Goal: Find specific page/section: Find specific page/section

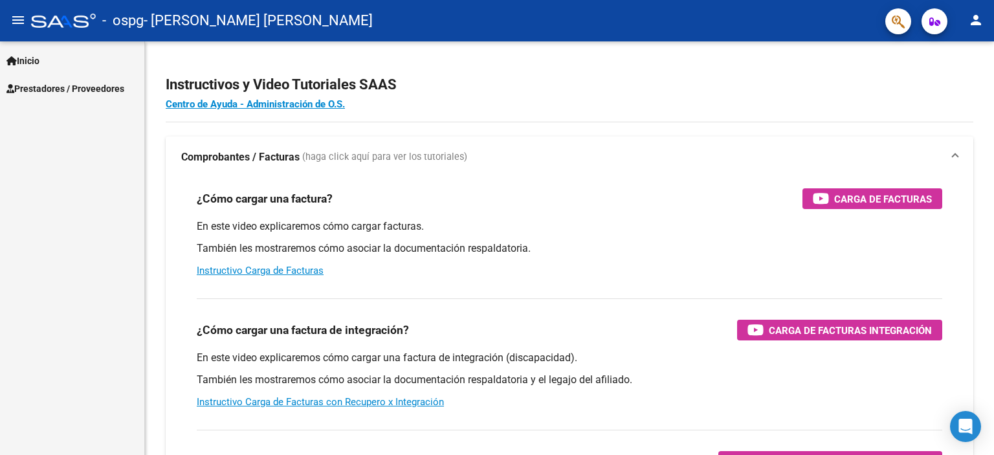
click at [64, 94] on span "Prestadores / Proveedores" at bounding box center [65, 89] width 118 height 14
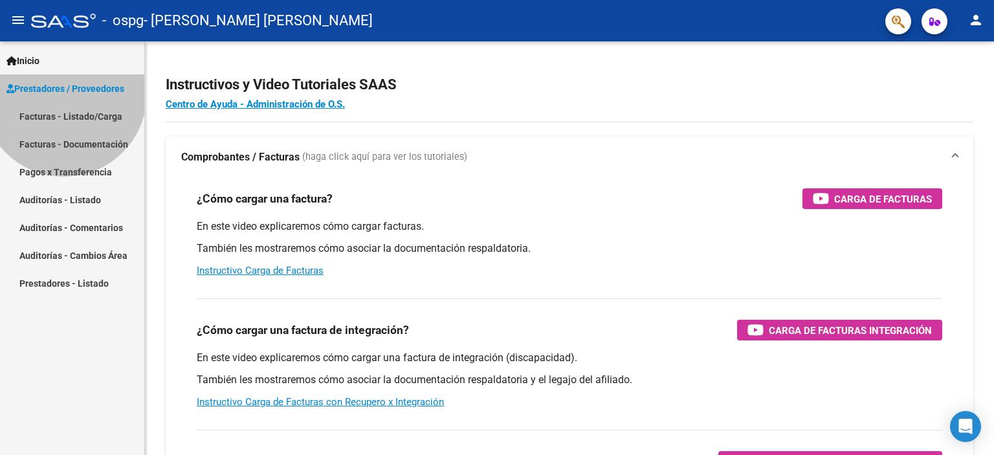
click at [64, 94] on span "Prestadores / Proveedores" at bounding box center [65, 89] width 118 height 14
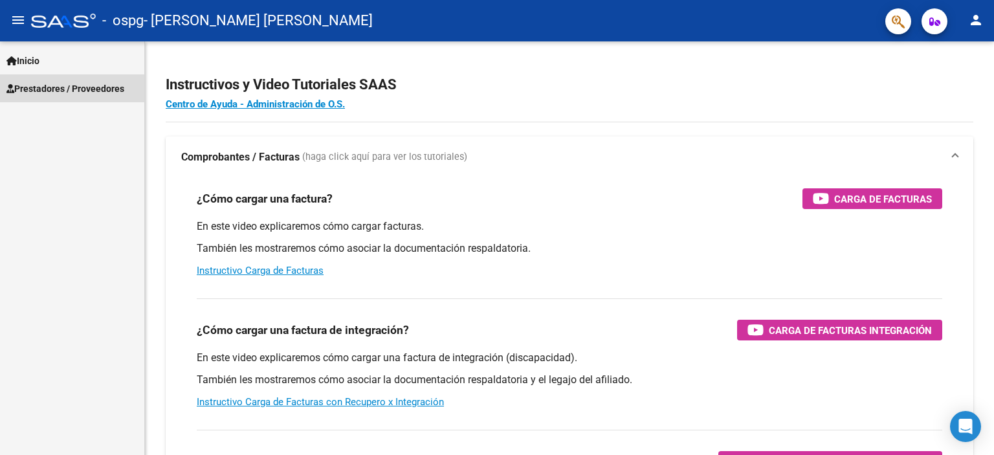
click at [66, 90] on span "Prestadores / Proveedores" at bounding box center [65, 89] width 118 height 14
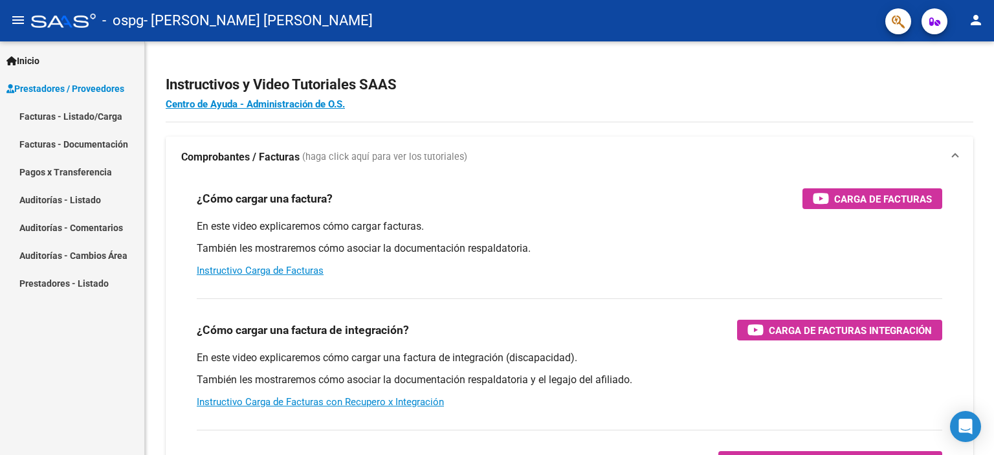
click at [40, 143] on link "Facturas - Documentación" at bounding box center [72, 144] width 144 height 28
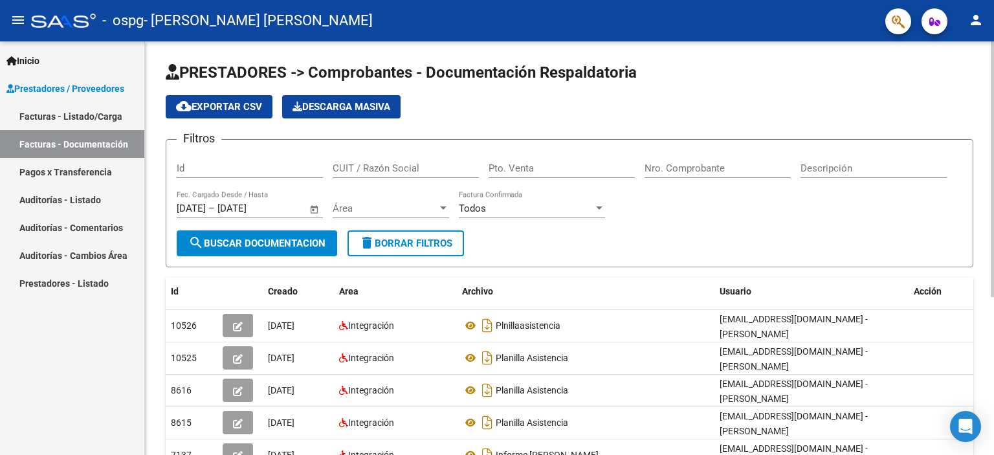
scroll to position [254, 0]
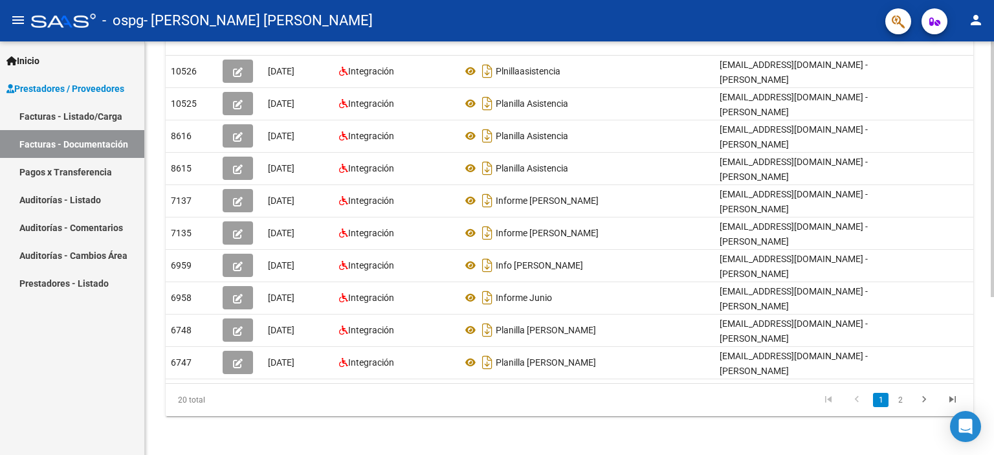
click at [991, 305] on div at bounding box center [991, 247] width 3 height 413
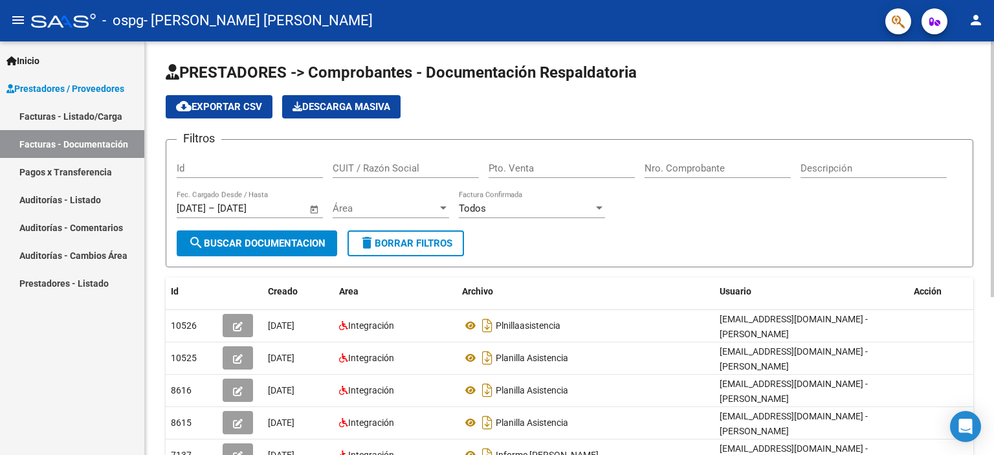
click at [991, 184] on div at bounding box center [991, 247] width 3 height 413
click at [991, 184] on div at bounding box center [991, 169] width 3 height 256
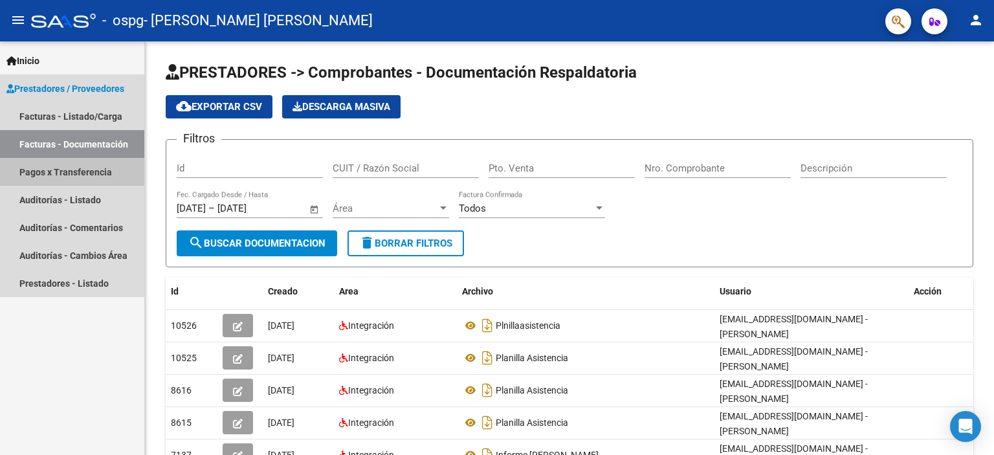
click at [36, 173] on link "Pagos x Transferencia" at bounding box center [72, 172] width 144 height 28
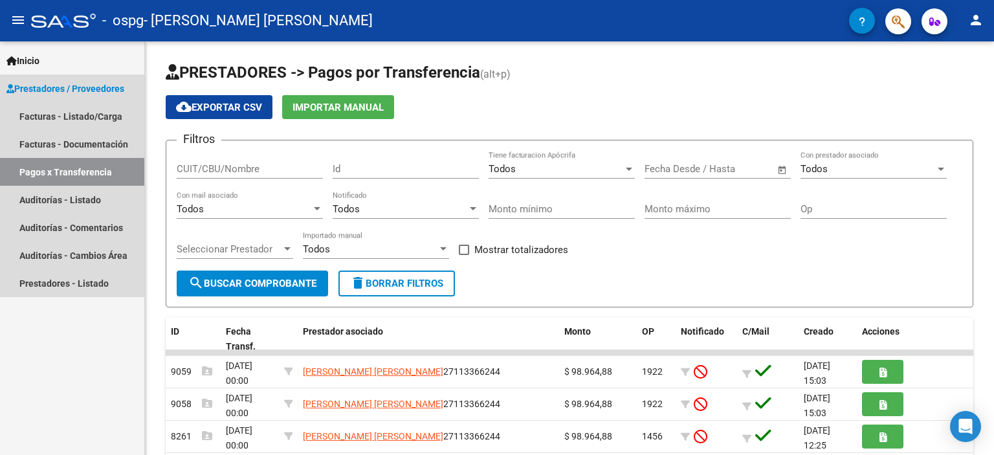
click at [36, 173] on link "Pagos x Transferencia" at bounding box center [72, 172] width 144 height 28
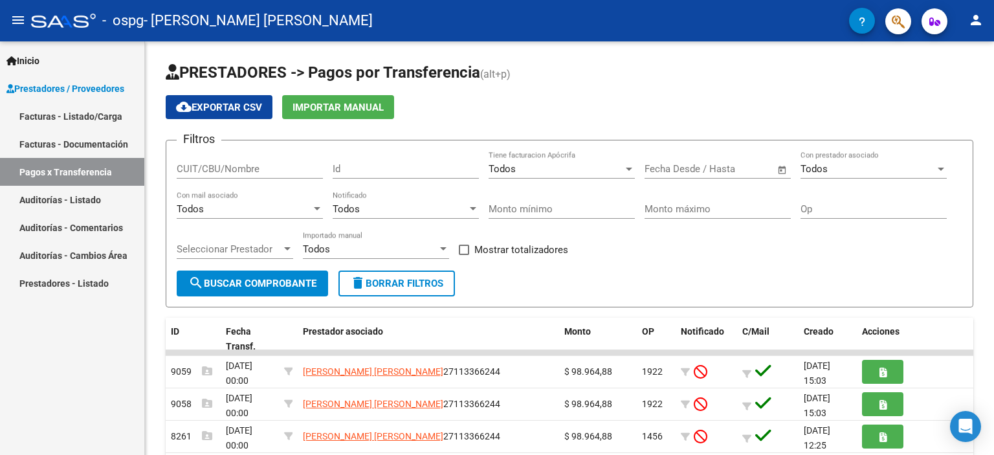
click at [36, 173] on link "Pagos x Transferencia" at bounding box center [72, 172] width 144 height 28
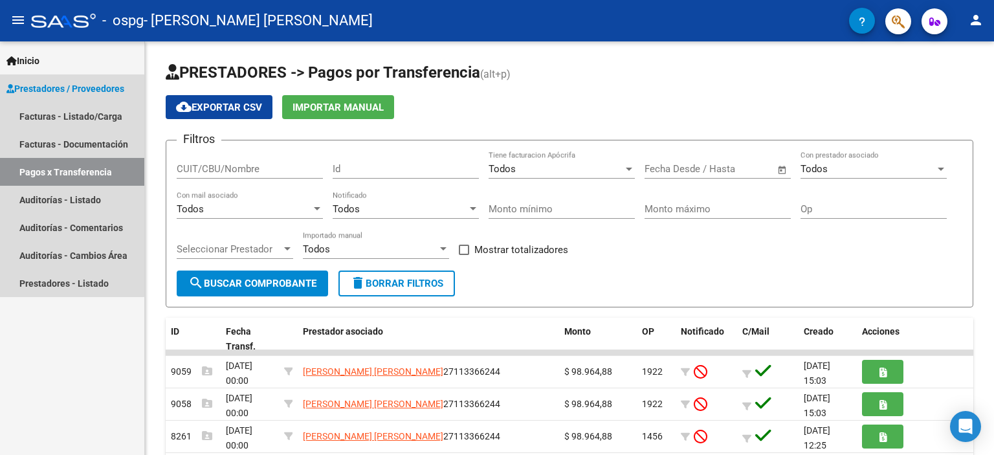
click at [36, 173] on link "Pagos x Transferencia" at bounding box center [72, 172] width 144 height 28
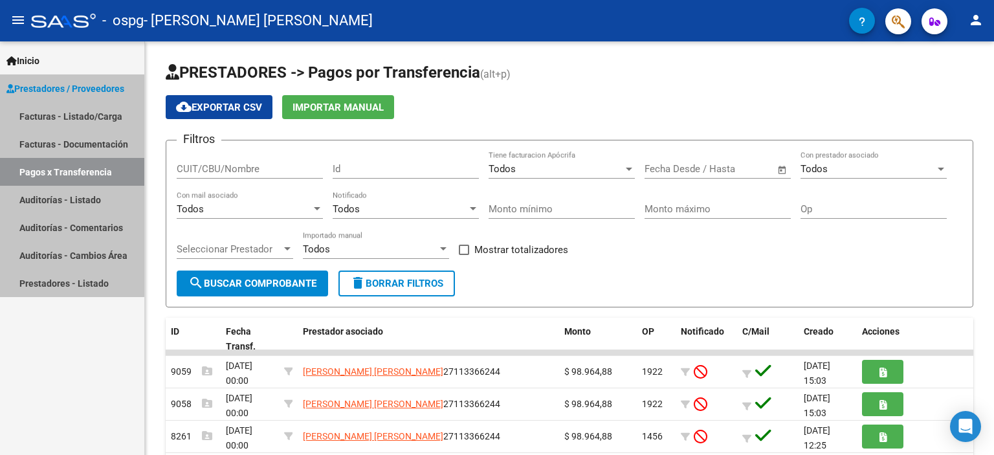
click at [36, 173] on link "Pagos x Transferencia" at bounding box center [72, 172] width 144 height 28
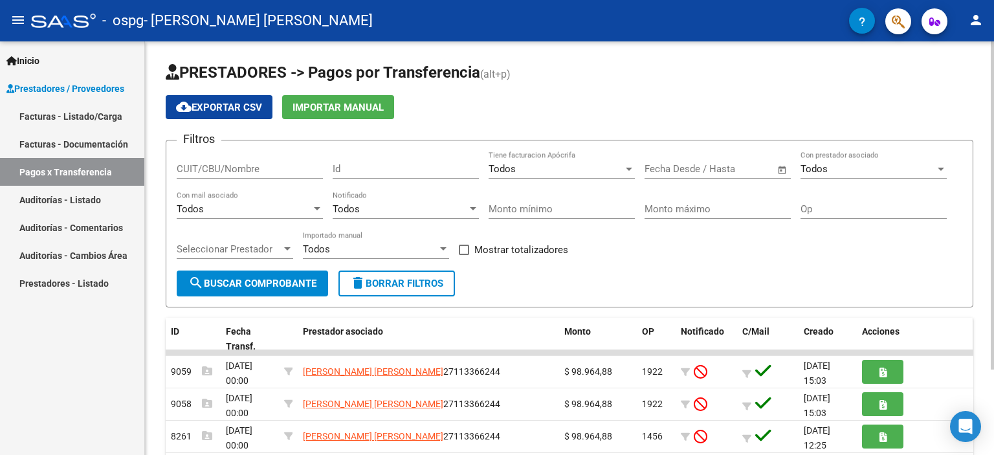
click at [904, 327] on div "Acciones" at bounding box center [915, 331] width 106 height 15
click at [989, 382] on div "PRESTADORES -> Pagos por Transferencia (alt+p) cloud_download Exportar CSV Impo…" at bounding box center [569, 302] width 849 height 522
click at [992, 362] on div at bounding box center [991, 205] width 3 height 328
click at [989, 419] on div "PRESTADORES -> Pagos por Transferencia (alt+p) cloud_download Exportar CSV Impo…" at bounding box center [569, 302] width 849 height 522
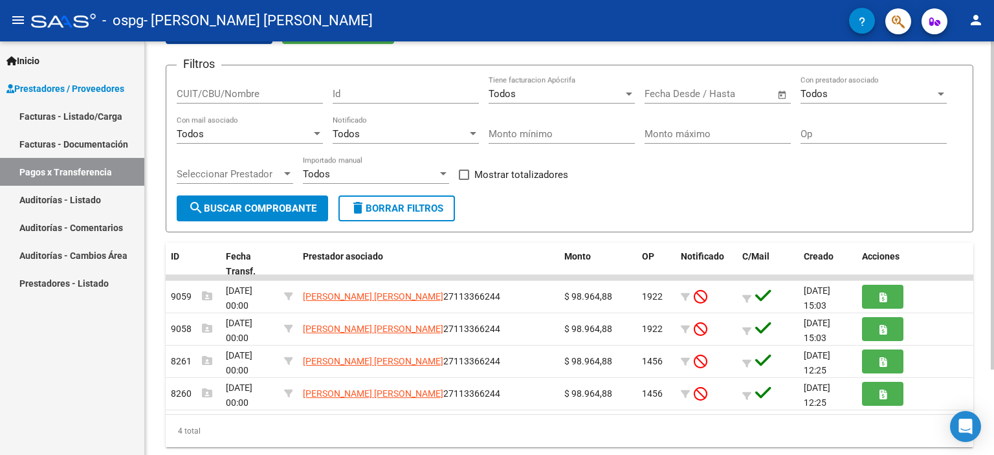
scroll to position [78, 0]
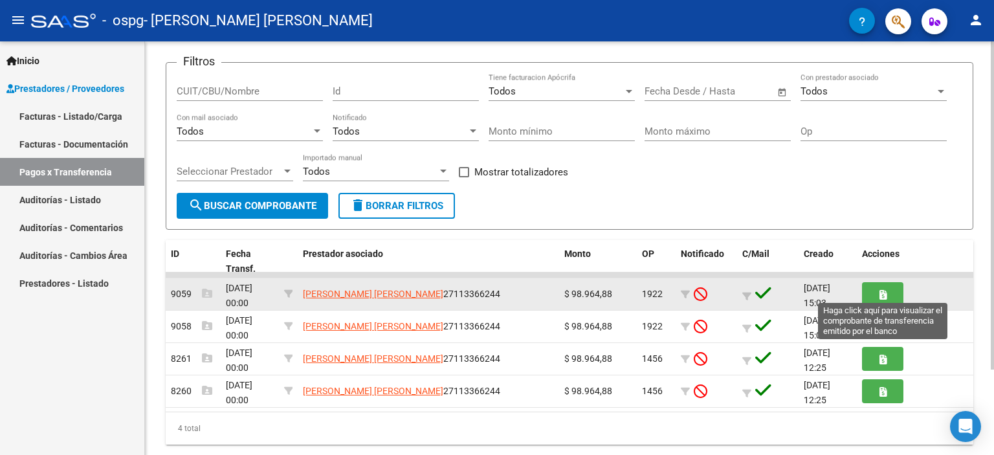
click at [884, 285] on button "button" at bounding box center [882, 294] width 41 height 24
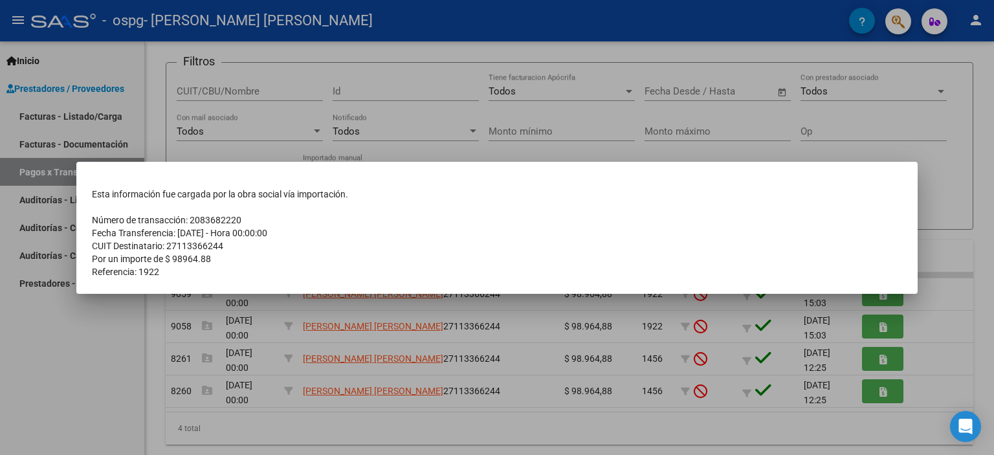
click at [218, 77] on div at bounding box center [497, 227] width 994 height 455
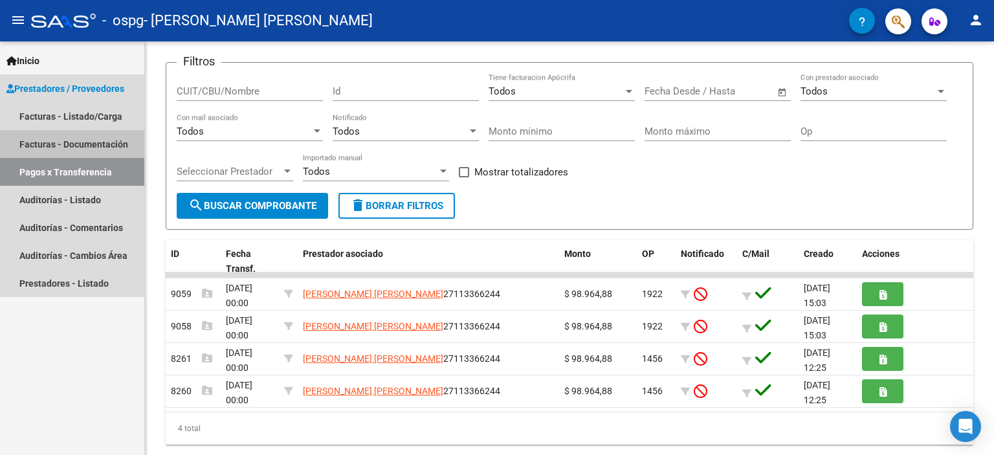
click at [47, 146] on link "Facturas - Documentación" at bounding box center [72, 144] width 144 height 28
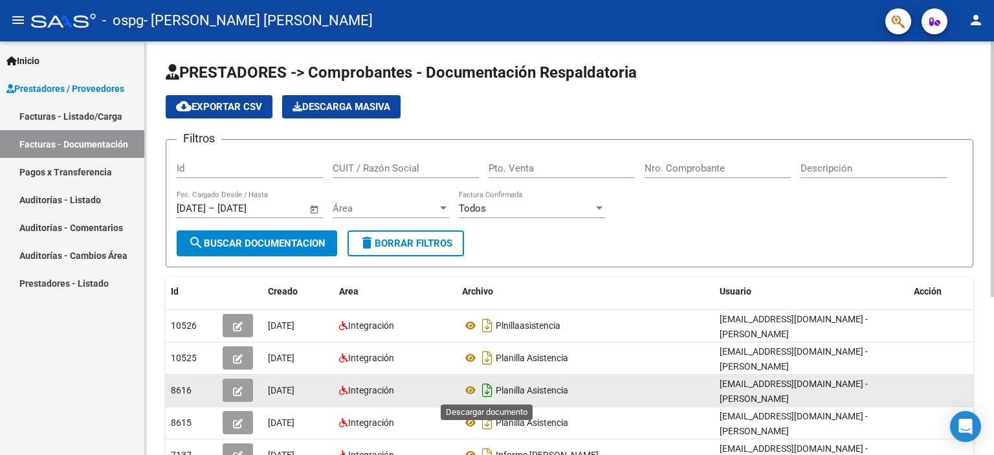
click at [487, 389] on icon "Descargar documento" at bounding box center [487, 390] width 17 height 21
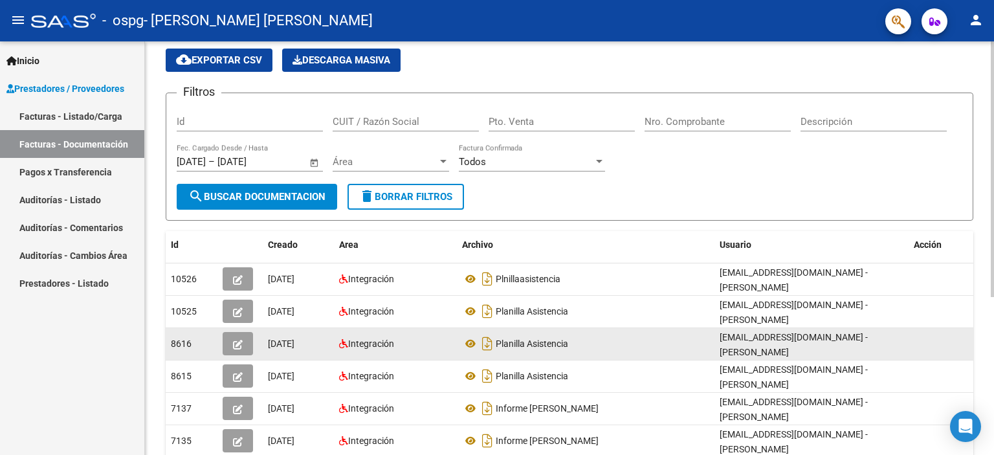
scroll to position [254, 0]
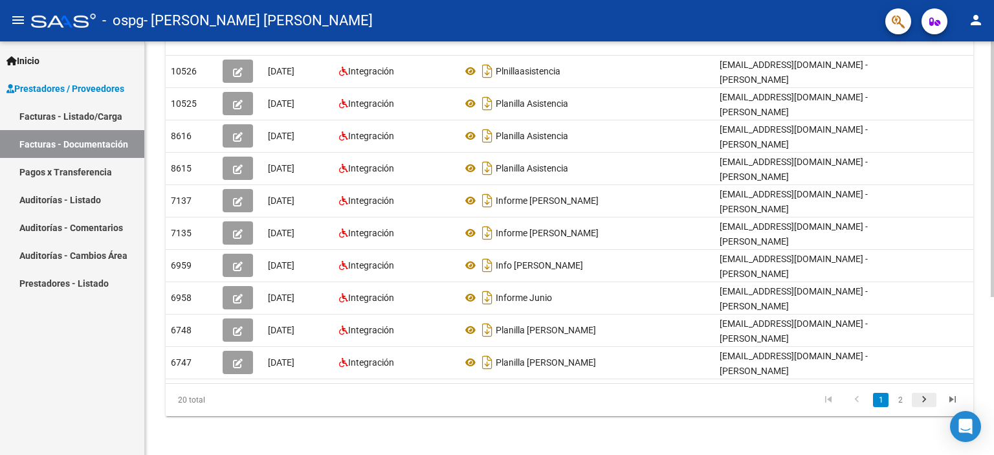
click at [924, 397] on icon "go to next page" at bounding box center [923, 401] width 17 height 16
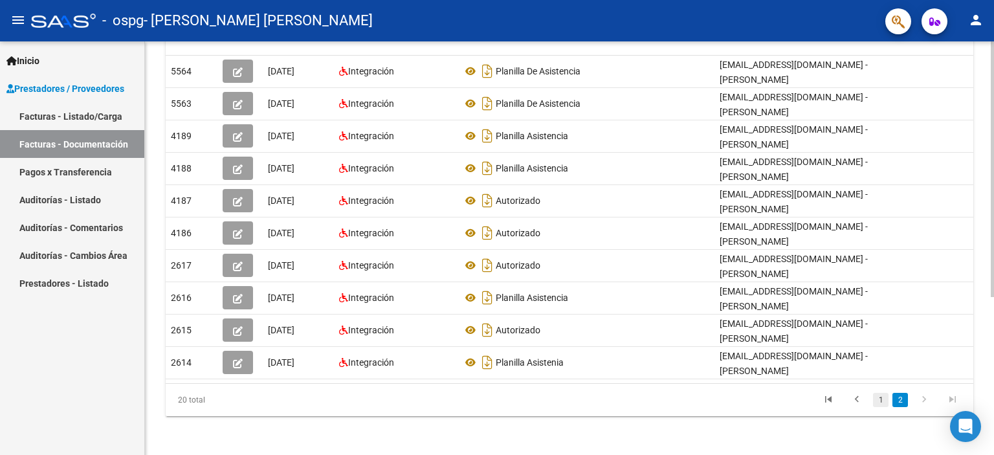
click at [879, 398] on link "1" at bounding box center [881, 400] width 16 height 14
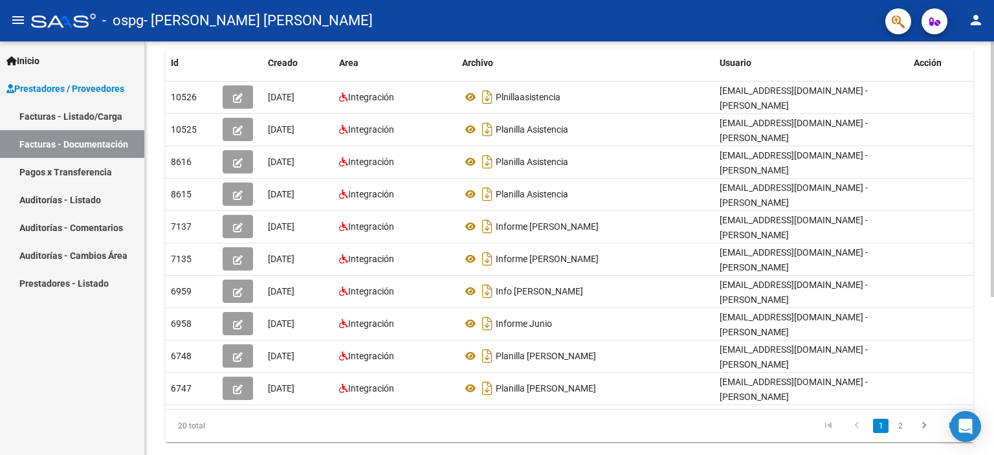
scroll to position [0, 0]
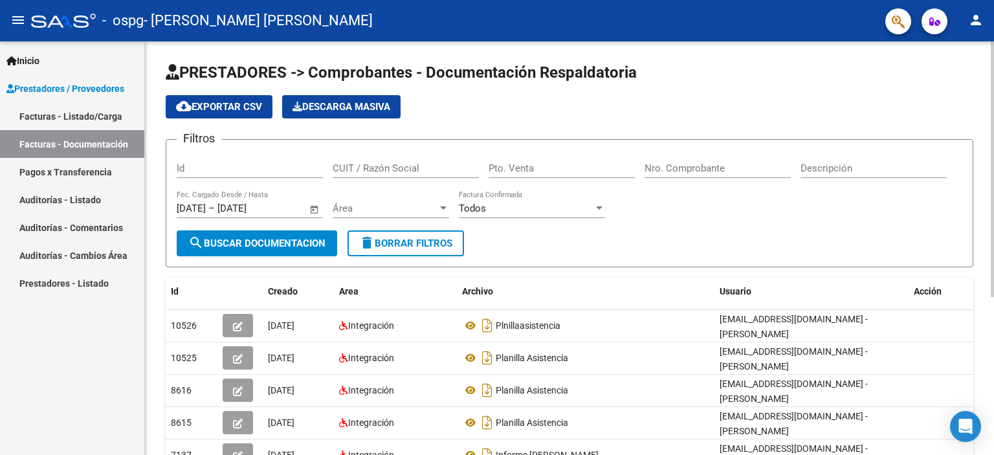
click at [599, 206] on div at bounding box center [599, 207] width 6 height 3
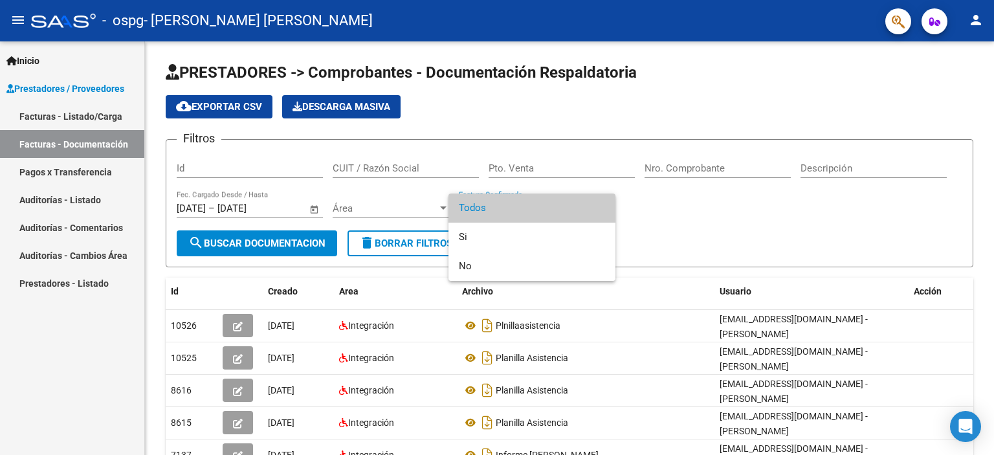
click at [691, 222] on div at bounding box center [497, 227] width 994 height 455
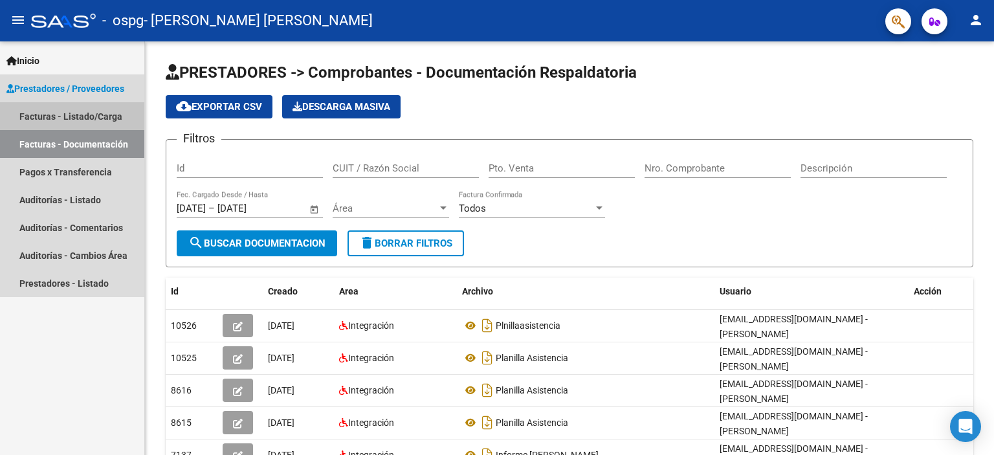
click at [39, 118] on link "Facturas - Listado/Carga" at bounding box center [72, 116] width 144 height 28
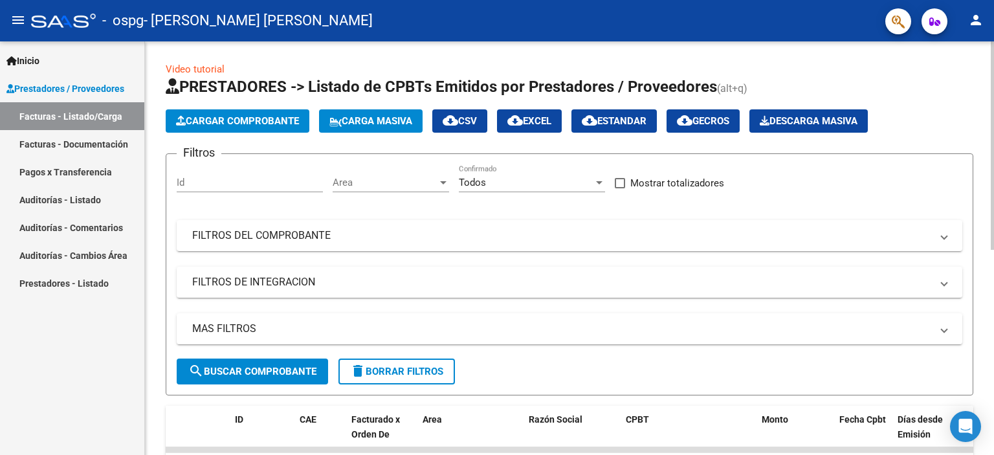
click at [991, 247] on div at bounding box center [991, 145] width 3 height 208
click at [985, 436] on div "Video tutorial PRESTADORES -> Listado de CPBTs Emitidos por Prestadores / Prove…" at bounding box center [569, 447] width 849 height 813
click at [989, 255] on div "Video tutorial PRESTADORES -> Listado de CPBTs Emitidos por Prestadores / Prove…" at bounding box center [569, 447] width 849 height 813
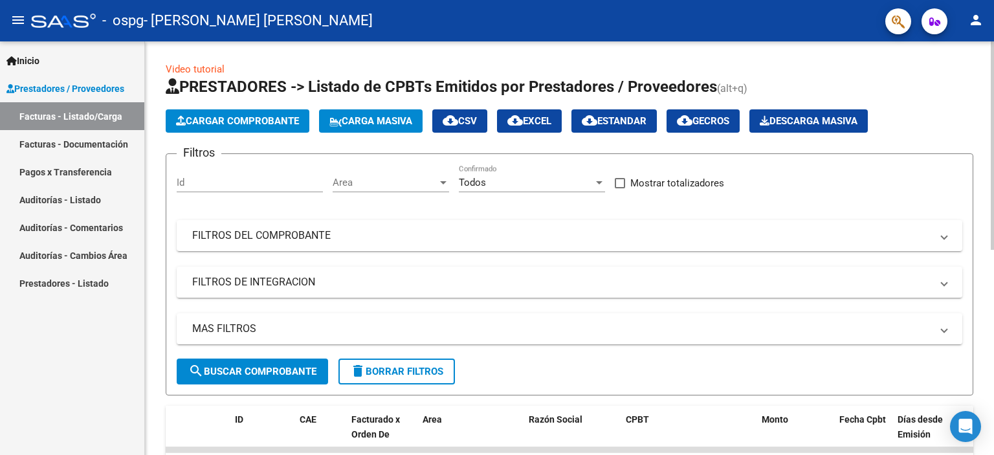
click at [989, 255] on div "Video tutorial PRESTADORES -> Listado de CPBTs Emitidos por Prestadores / Prove…" at bounding box center [569, 447] width 849 height 813
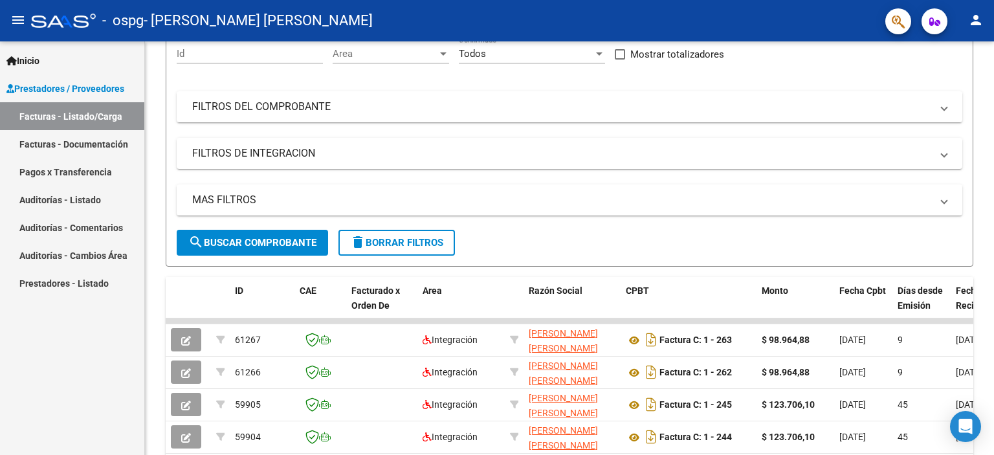
scroll to position [129, 0]
click at [990, 351] on div at bounding box center [991, 247] width 3 height 413
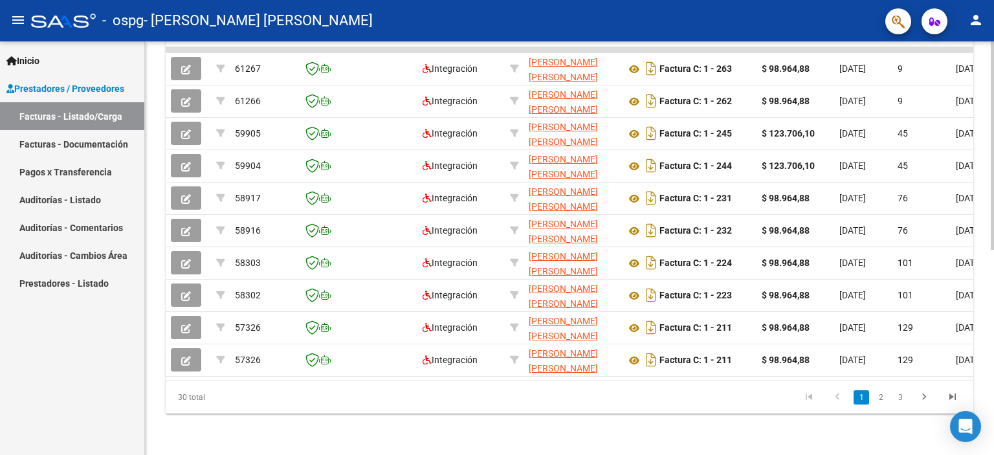
click at [990, 351] on div at bounding box center [991, 350] width 3 height 208
